Goal: Information Seeking & Learning: Learn about a topic

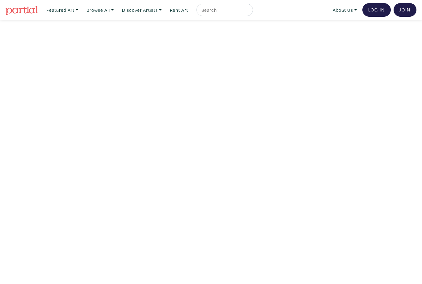
click at [232, 6] on input "text" at bounding box center [224, 10] width 46 height 8
type input "[PERSON_NAME]"
click at [249, 12] on button "submit" at bounding box center [249, 12] width 0 height 0
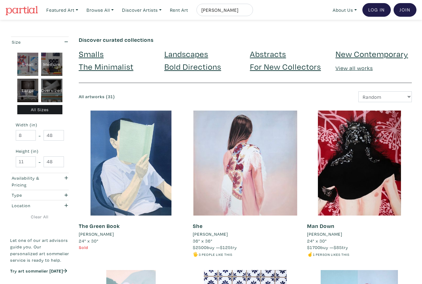
click at [300, 63] on link "For New Collectors" at bounding box center [285, 66] width 71 height 11
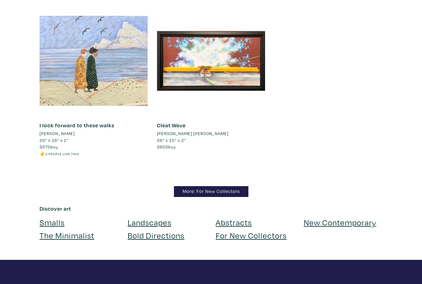
scroll to position [5635, 0]
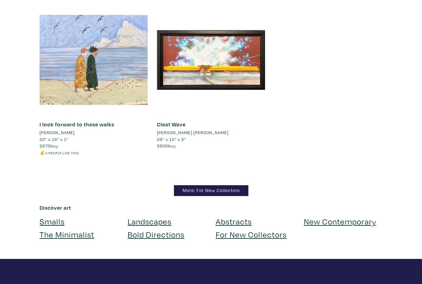
scroll to position [5625, 0]
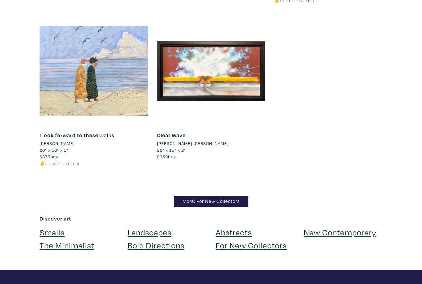
click at [230, 196] on link "More: For New Collectors" at bounding box center [211, 201] width 75 height 11
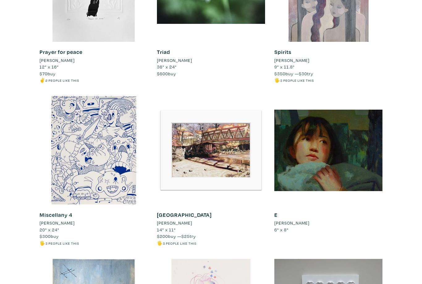
scroll to position [1150, 0]
click at [294, 219] on li "Caroline Ji" at bounding box center [292, 222] width 35 height 7
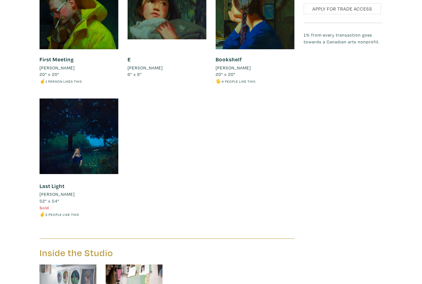
scroll to position [669, 0]
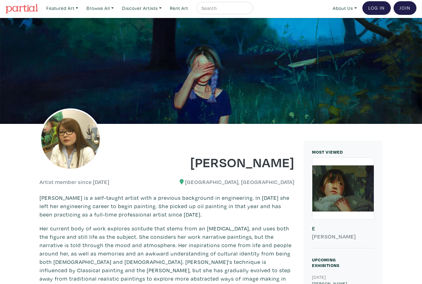
scroll to position [0, 0]
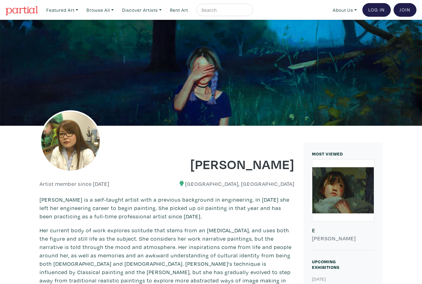
click at [241, 9] on input "text" at bounding box center [224, 10] width 46 height 8
